Goal: Navigation & Orientation: Find specific page/section

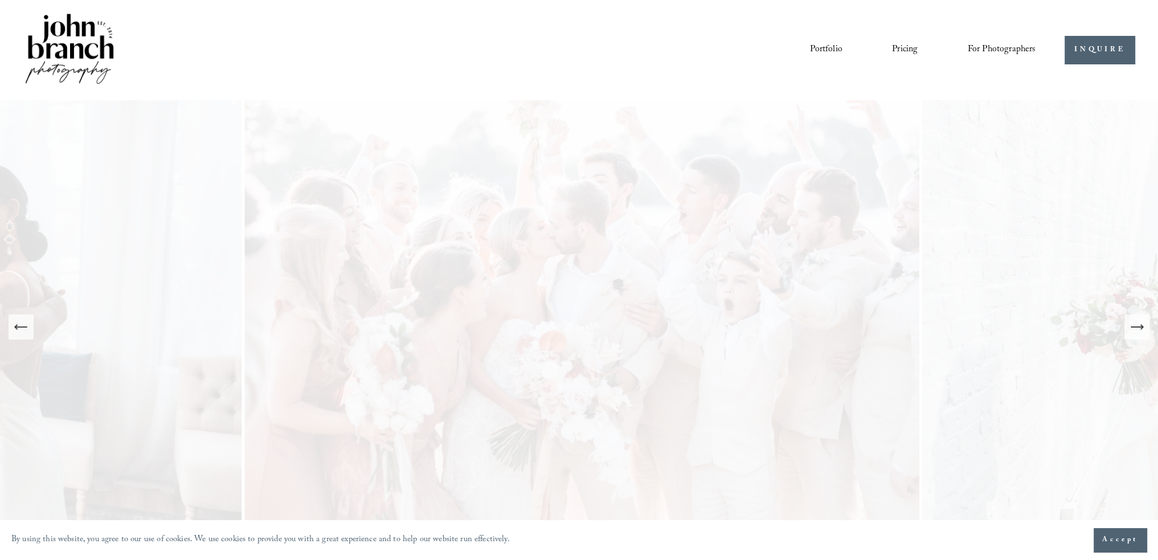
click at [827, 51] on link "Portfolio" at bounding box center [826, 49] width 32 height 19
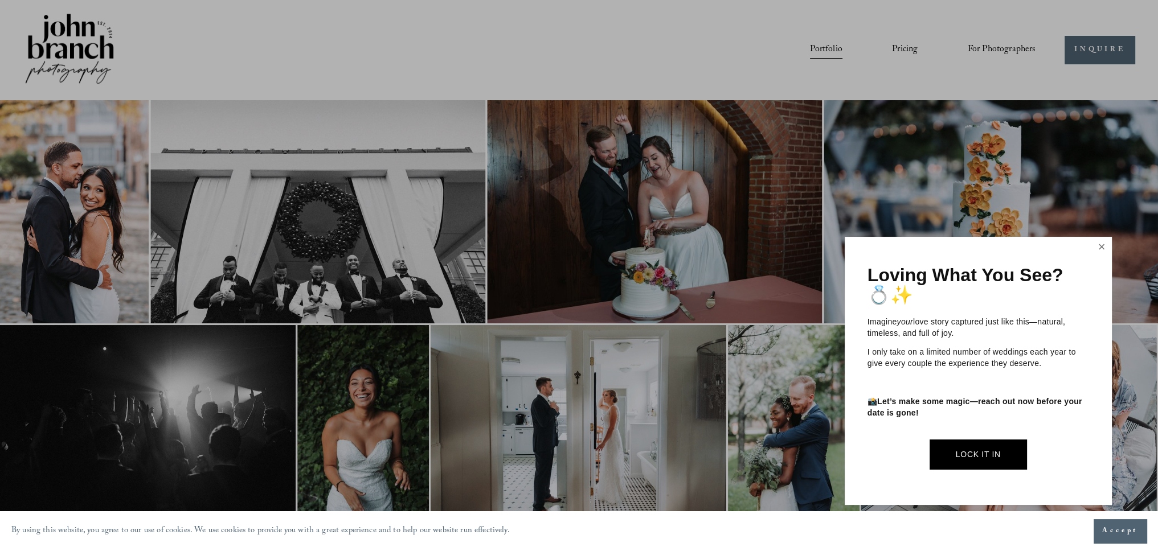
click at [1103, 250] on link "Close" at bounding box center [1101, 248] width 17 height 18
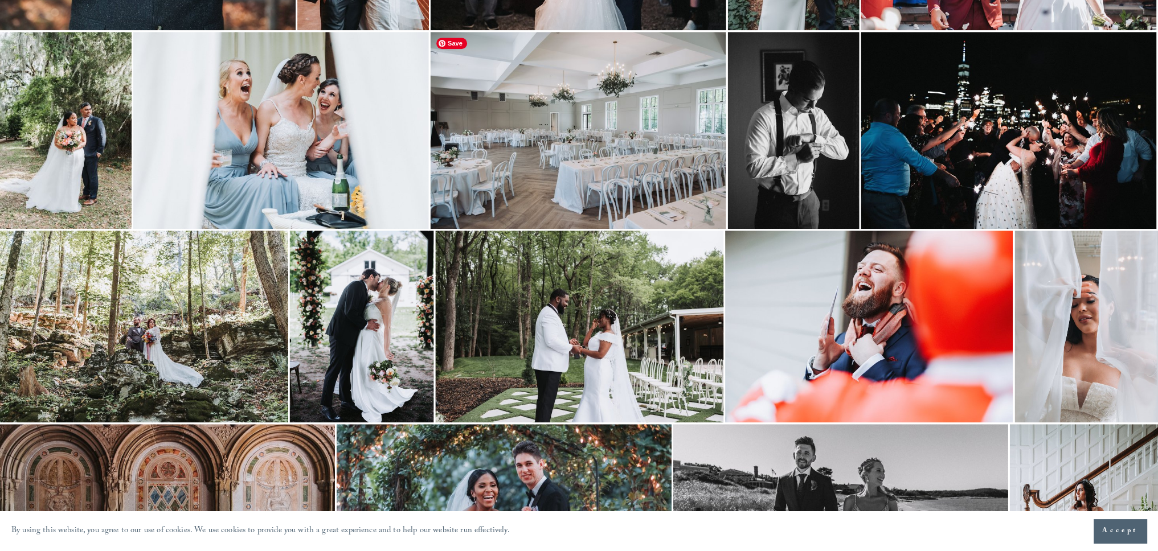
scroll to position [1538, 0]
